Goal: Communication & Community: Ask a question

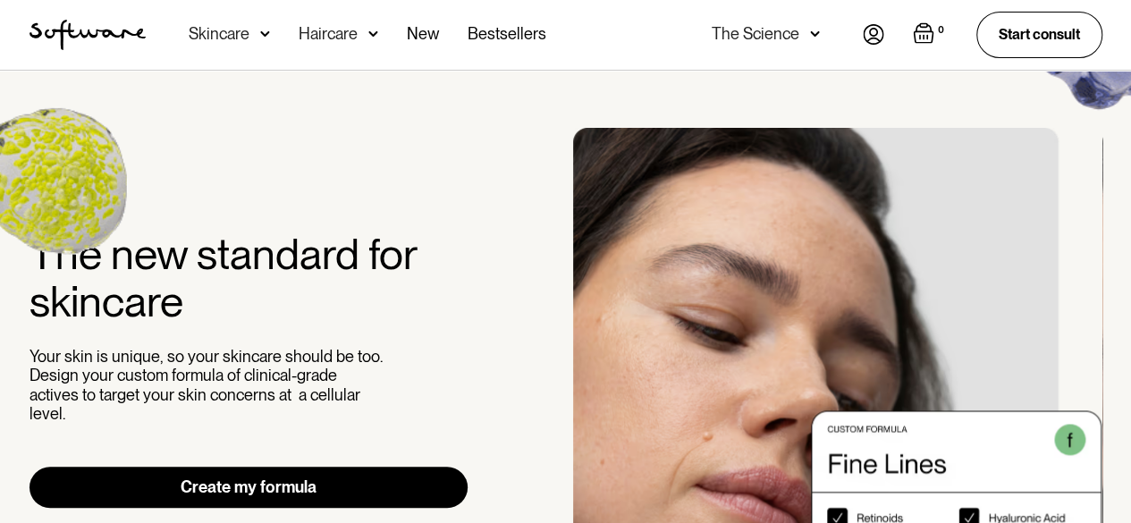
click at [863, 33] on img at bounding box center [873, 34] width 21 height 21
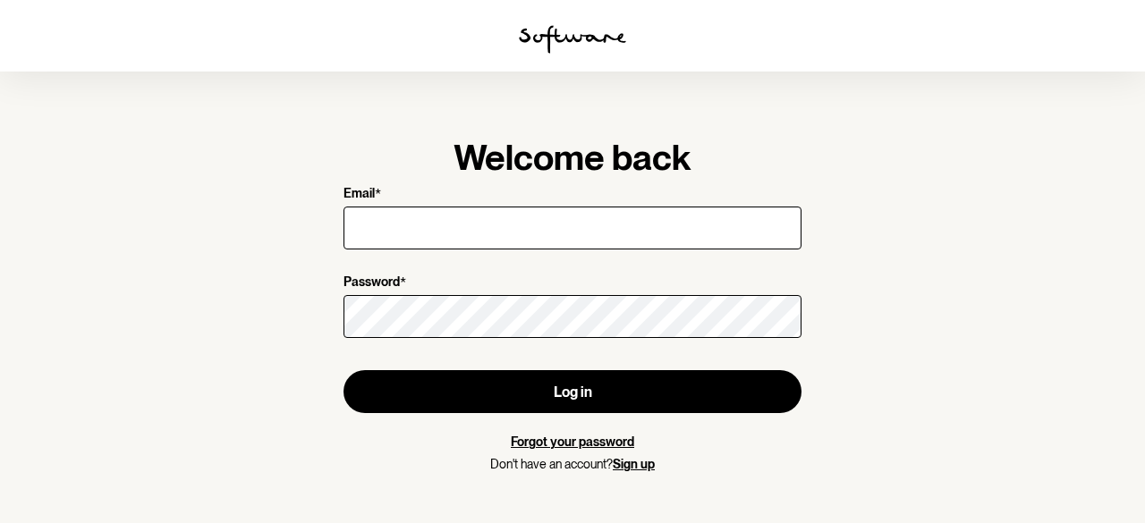
type input "[EMAIL_ADDRESS][DOMAIN_NAME]"
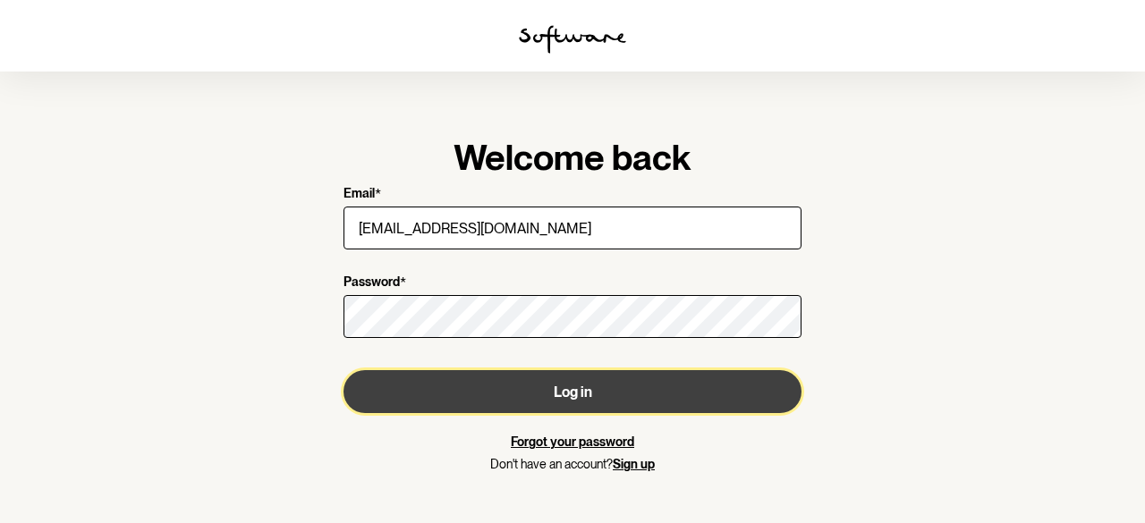
click at [603, 375] on button "Log in" at bounding box center [572, 391] width 458 height 43
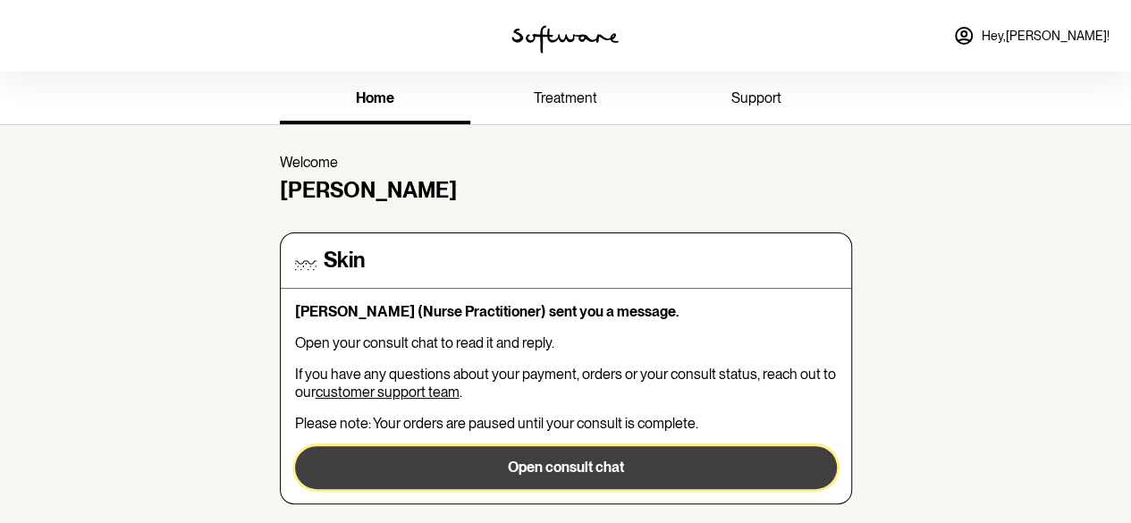
click at [628, 462] on button "Open consult chat" at bounding box center [566, 467] width 542 height 43
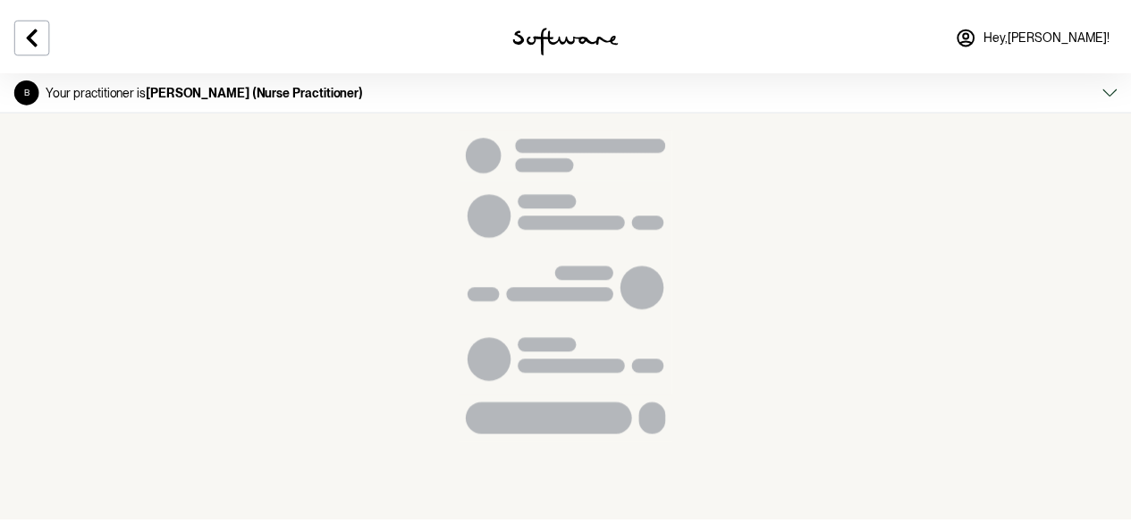
scroll to position [1833, 0]
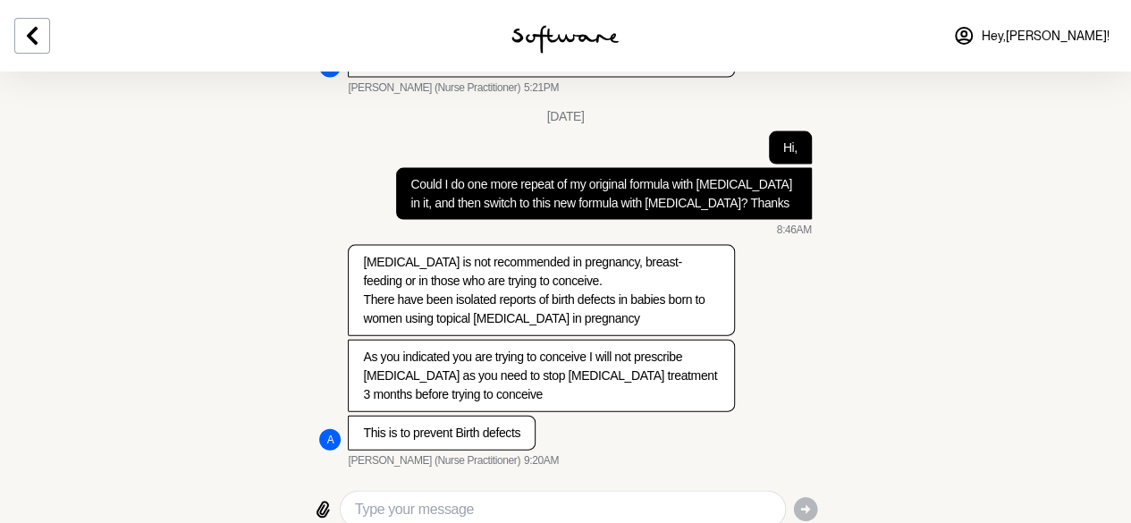
click at [563, 499] on textarea "Type your message" at bounding box center [562, 509] width 415 height 21
type textarea "Ok sure"
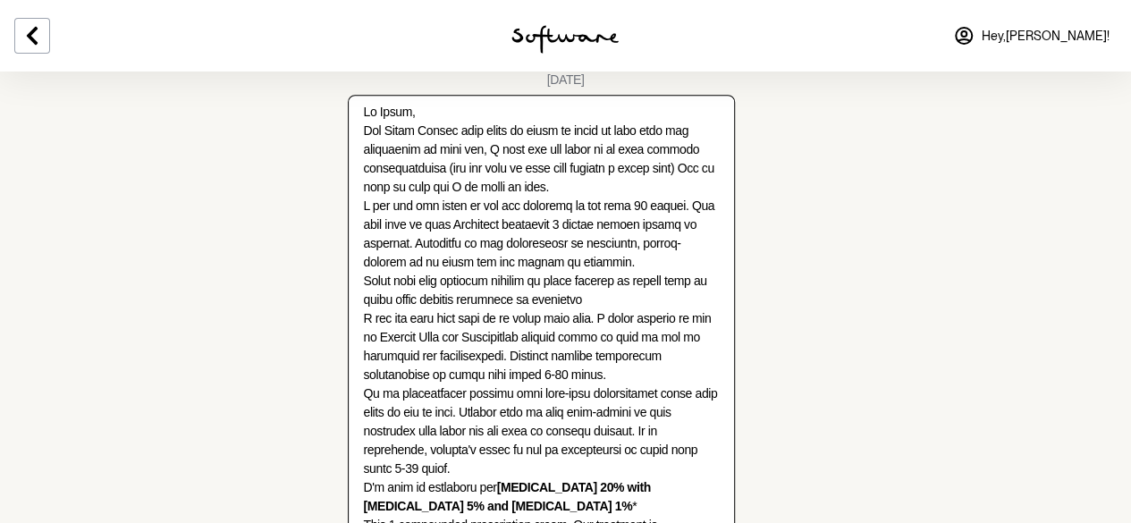
scroll to position [0, 0]
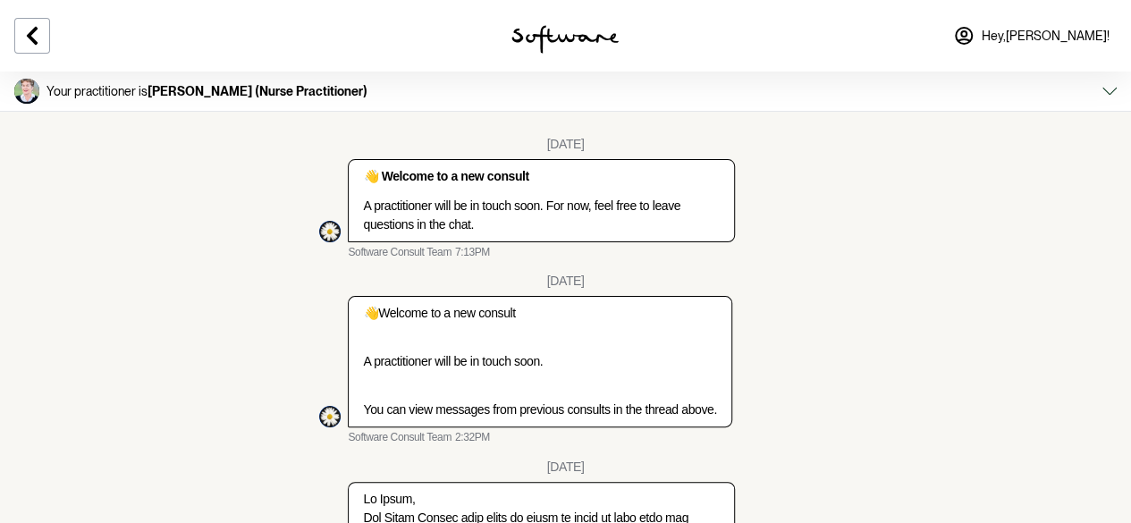
click at [1077, 32] on span "Hey, [PERSON_NAME] !" at bounding box center [1046, 36] width 128 height 15
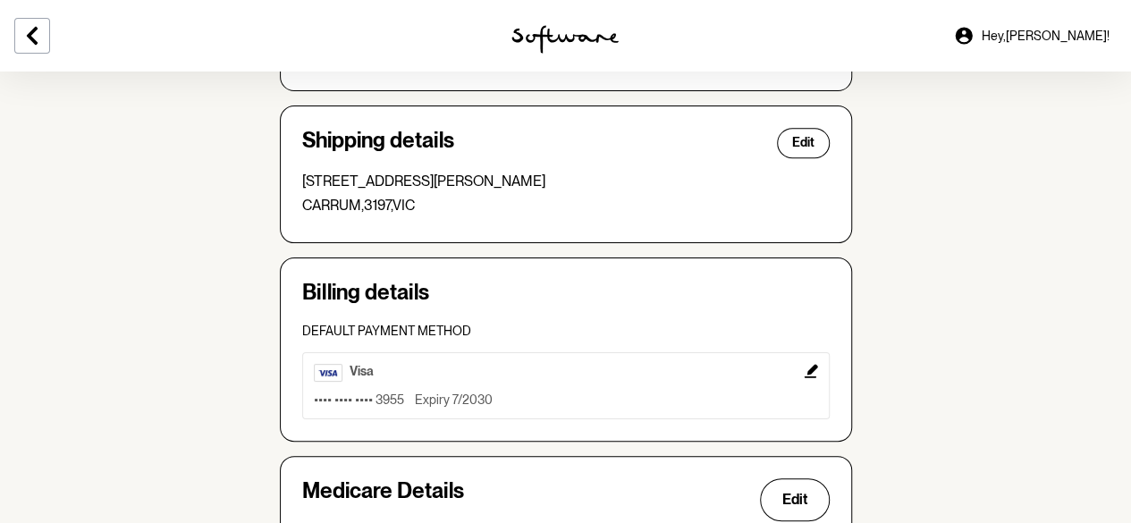
scroll to position [445, 0]
